Goal: Transaction & Acquisition: Download file/media

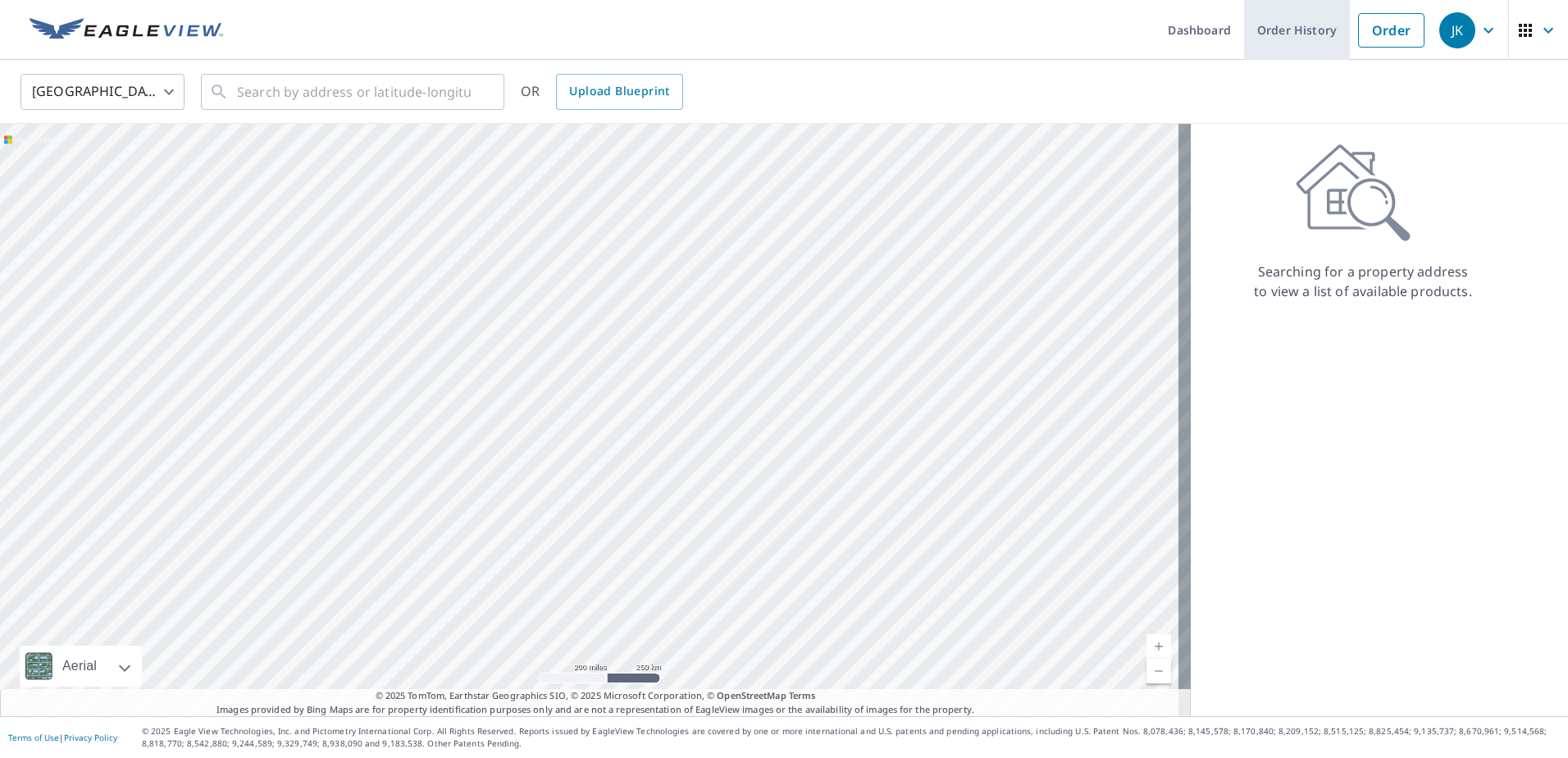
click at [1290, 25] on link "Order History" at bounding box center [1297, 30] width 106 height 60
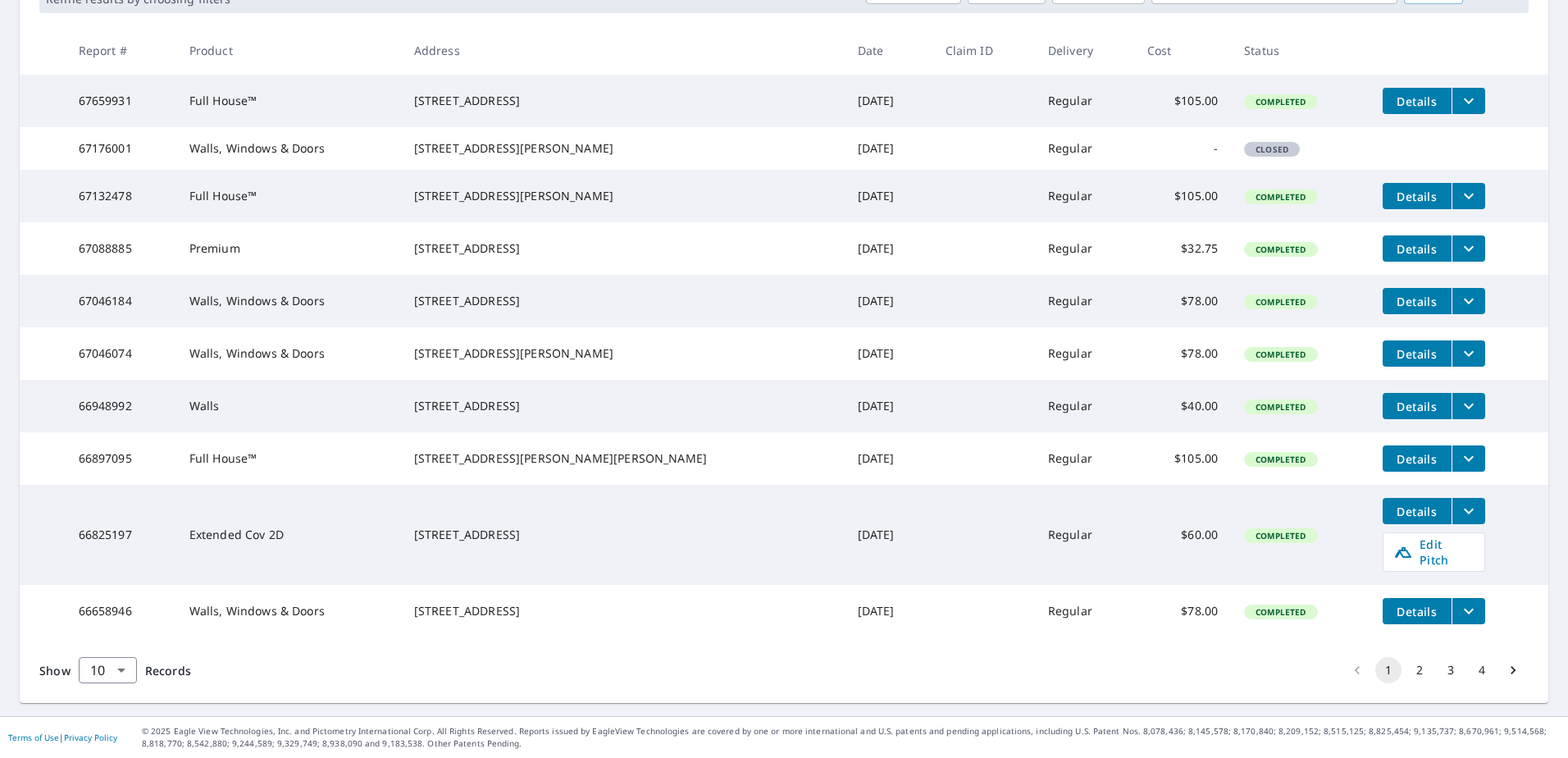
scroll to position [346, 0]
click at [1409, 671] on button "2" at bounding box center [1420, 670] width 26 height 26
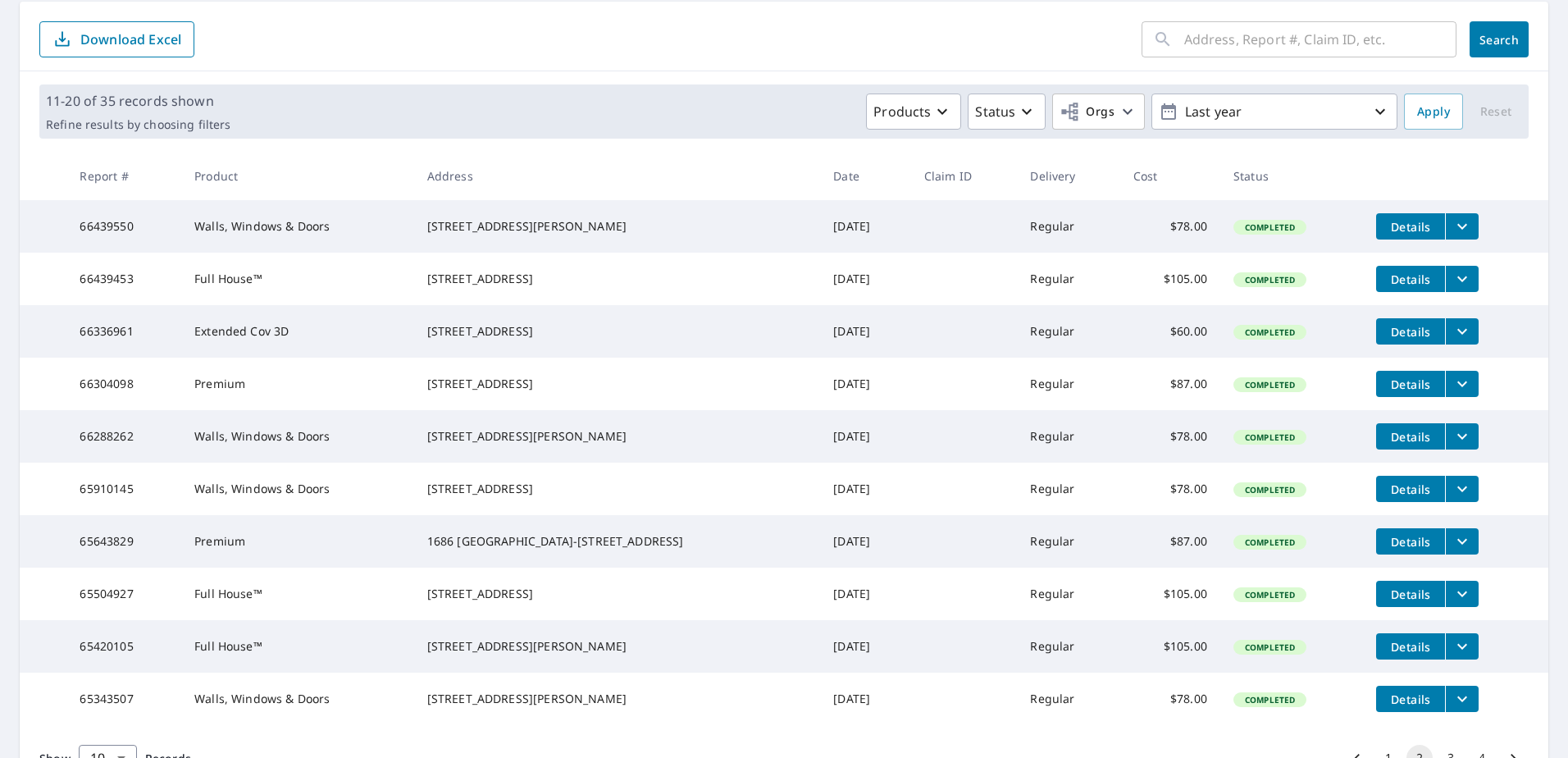
scroll to position [164, 0]
click at [1391, 496] on span "Details" at bounding box center [1411, 488] width 50 height 16
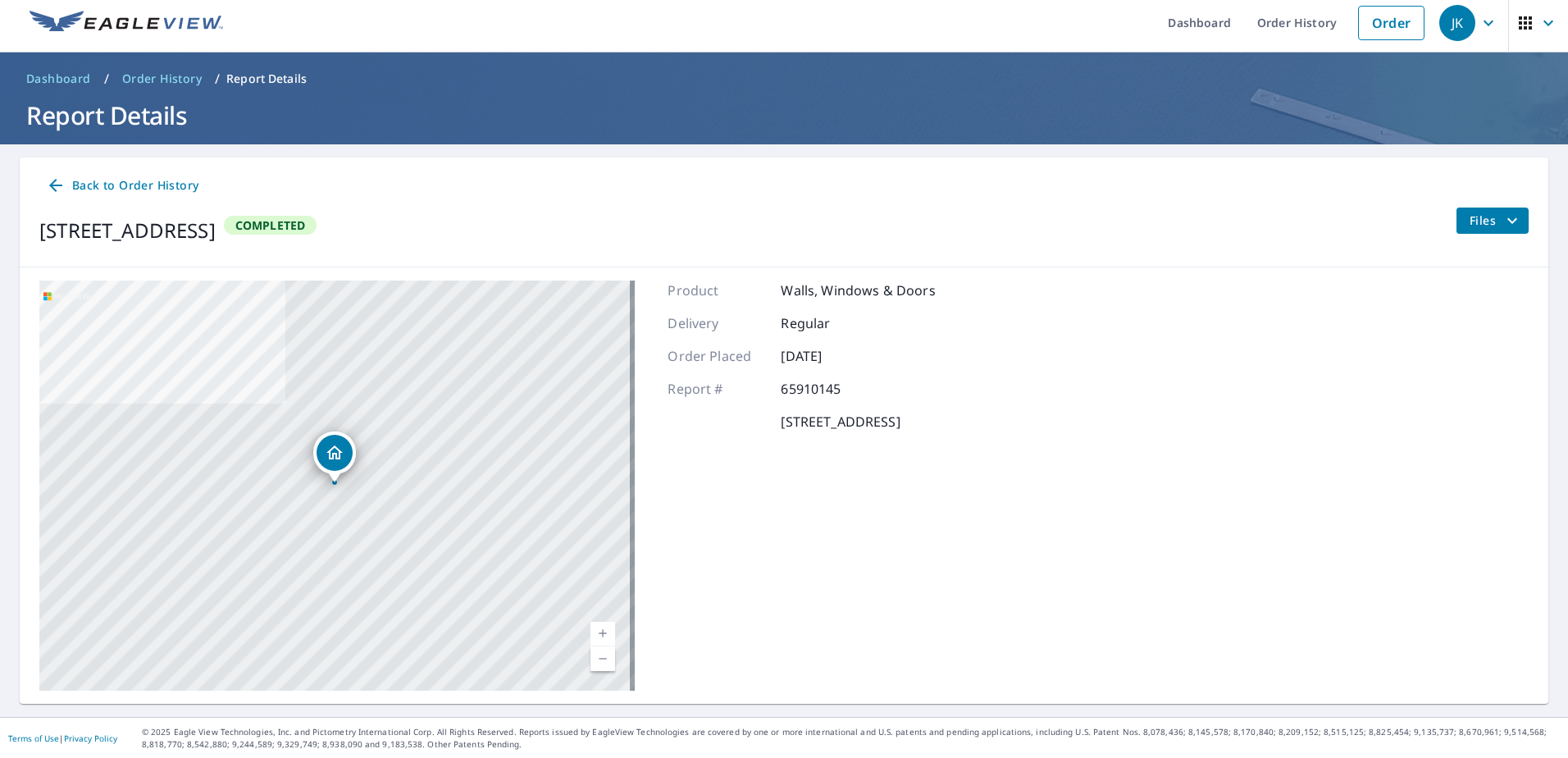
click at [1473, 223] on span "Files" at bounding box center [1496, 220] width 52 height 20
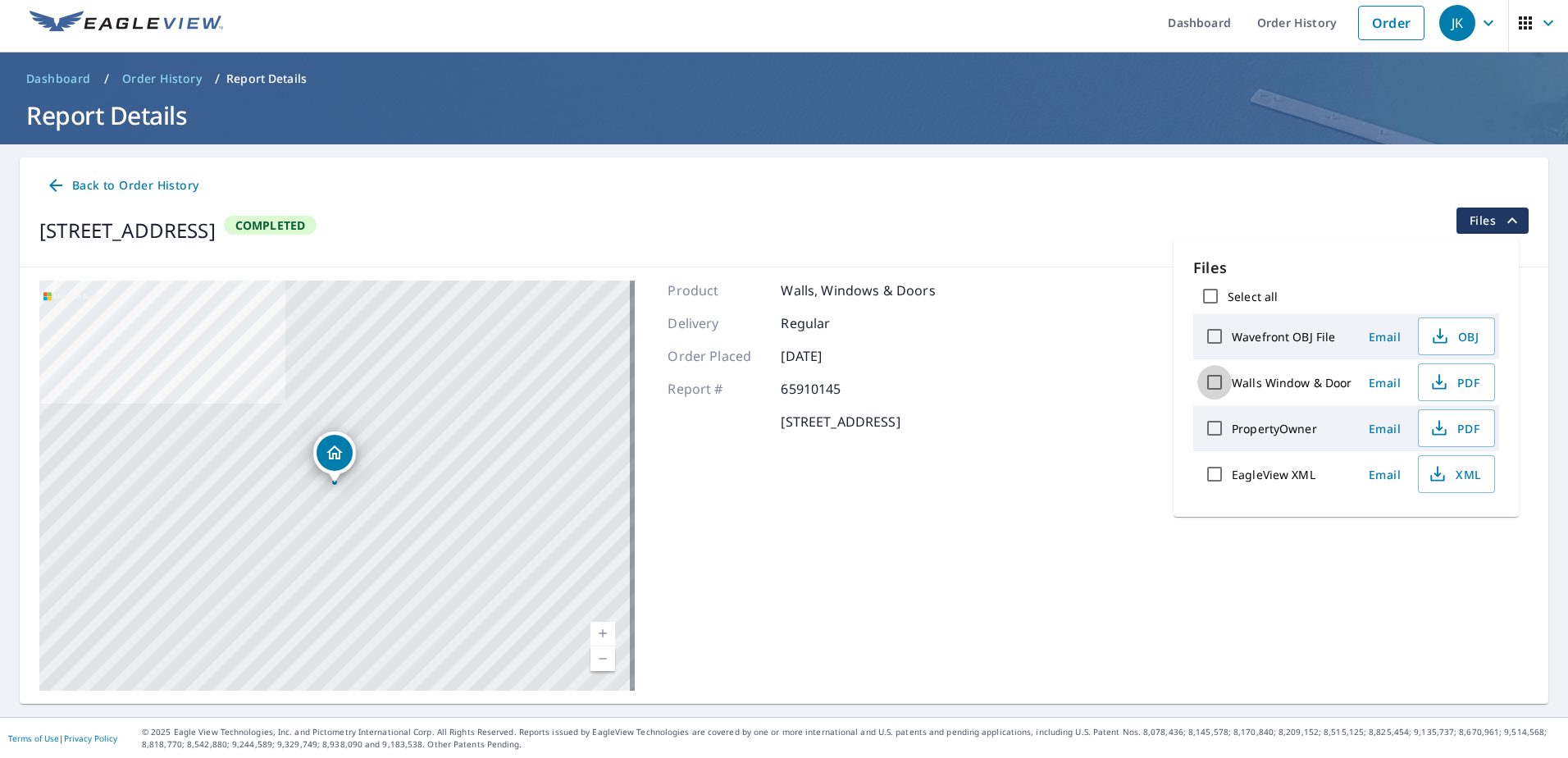
click at [1216, 377] on input "Walls Window & Door" at bounding box center [1215, 382] width 35 height 35
checkbox input "true"
click at [1421, 522] on span "Download" at bounding box center [1436, 531] width 87 height 20
